Goal: Use online tool/utility: Utilize a website feature to perform a specific function

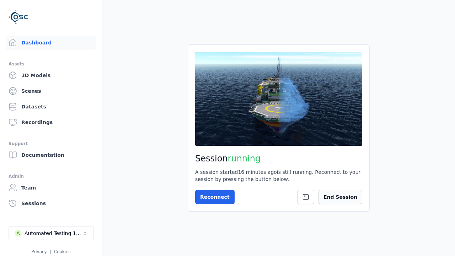
click at [342, 199] on button "End Session" at bounding box center [341, 197] width 44 height 14
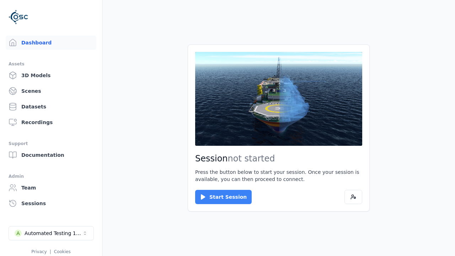
click at [219, 197] on button "Start Session" at bounding box center [223, 197] width 57 height 14
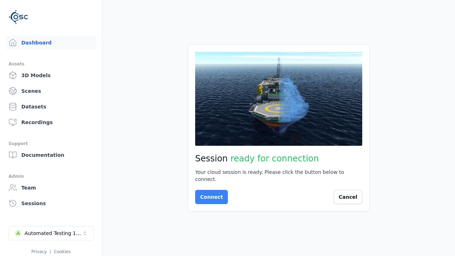
click at [209, 193] on button "Connect" at bounding box center [211, 197] width 33 height 14
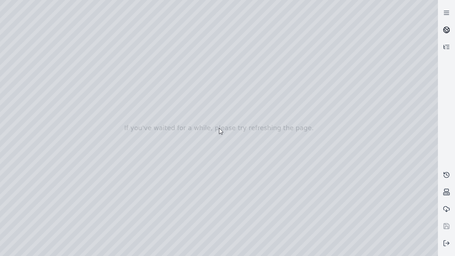
click at [447, 30] on icon at bounding box center [447, 28] width 4 height 2
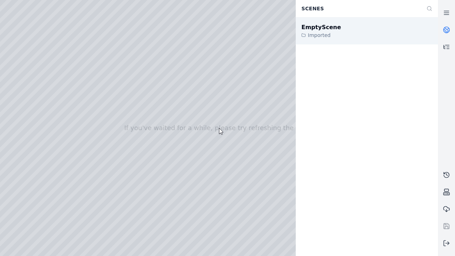
click at [317, 27] on div "EmptyScene" at bounding box center [321, 27] width 39 height 9
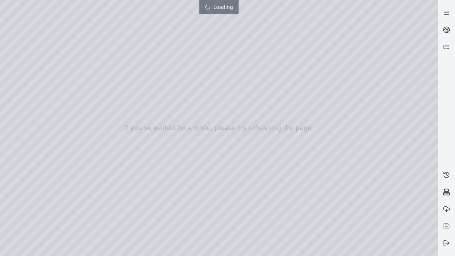
click at [16, 65] on div at bounding box center [219, 128] width 438 height 256
click at [15, 74] on div at bounding box center [219, 128] width 438 height 256
click at [118, 16] on div at bounding box center [219, 128] width 438 height 256
drag, startPoint x: 54, startPoint y: 33, endPoint x: 236, endPoint y: 176, distance: 231.0
click at [236, 176] on div at bounding box center [219, 128] width 438 height 256
